Goal: Task Accomplishment & Management: Manage account settings

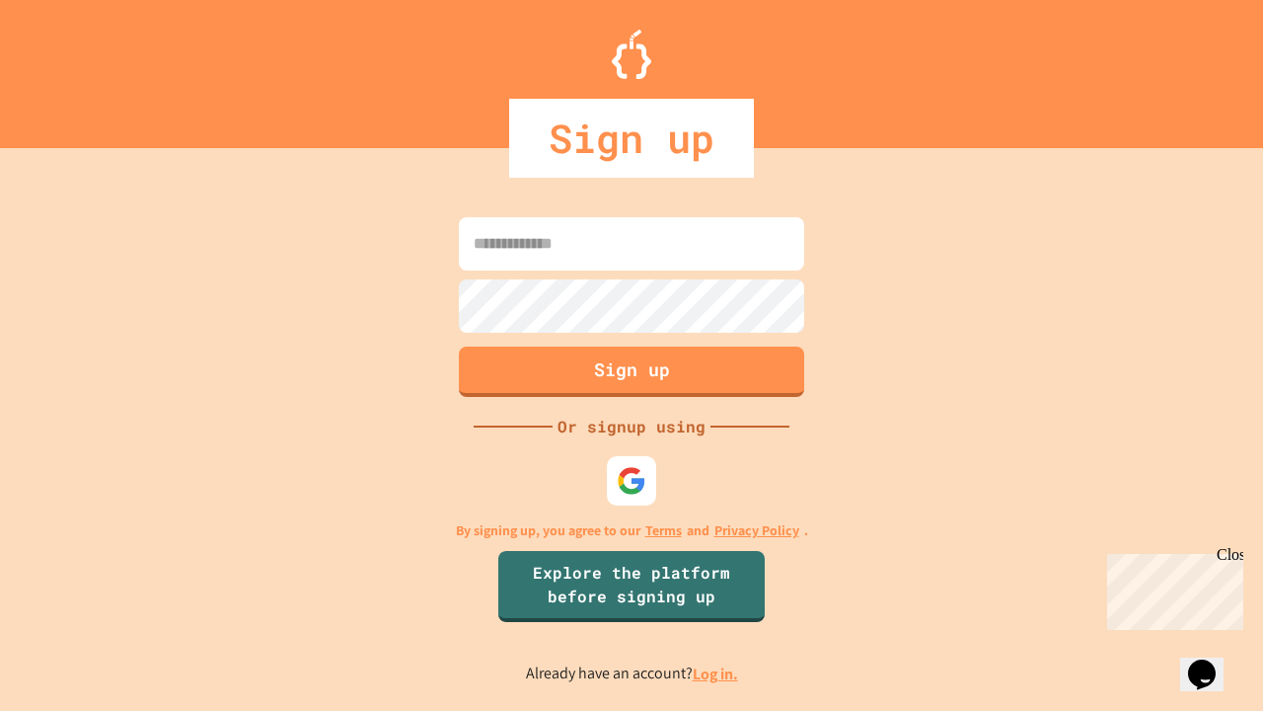
click at [717, 673] on link "Log in." at bounding box center [715, 673] width 45 height 21
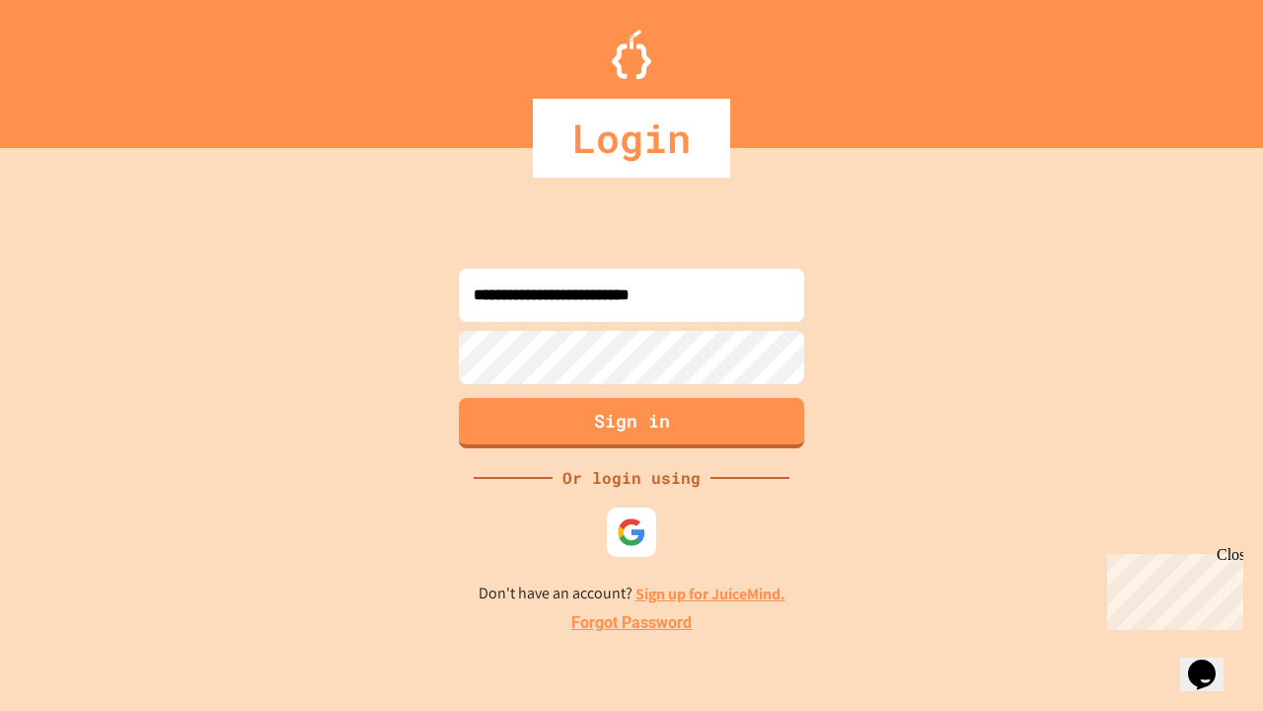
type input "**********"
